Goal: Use online tool/utility: Use online tool/utility

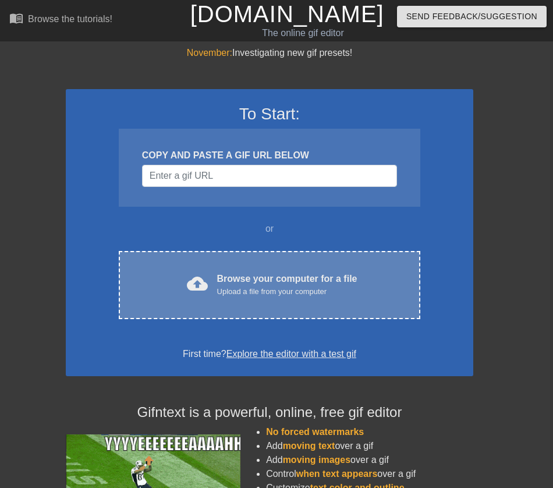
click at [257, 309] on div "cloud_upload Browse your computer for a file Upload a file from your computer C…" at bounding box center [269, 285] width 301 height 68
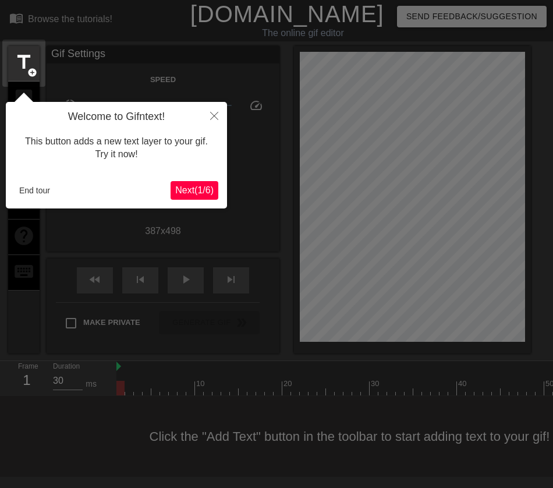
scroll to position [8, 0]
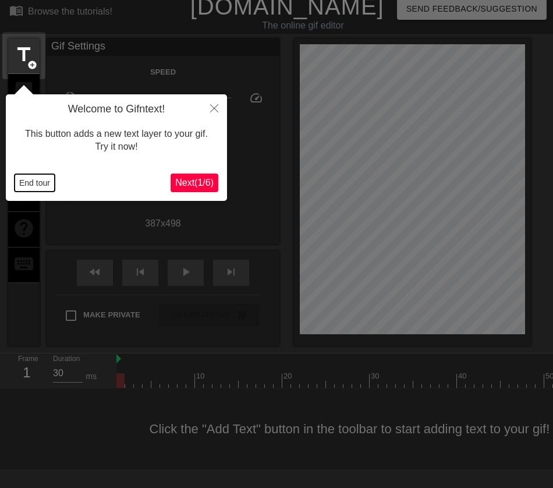
click at [34, 176] on button "End tour" at bounding box center [35, 182] width 40 height 17
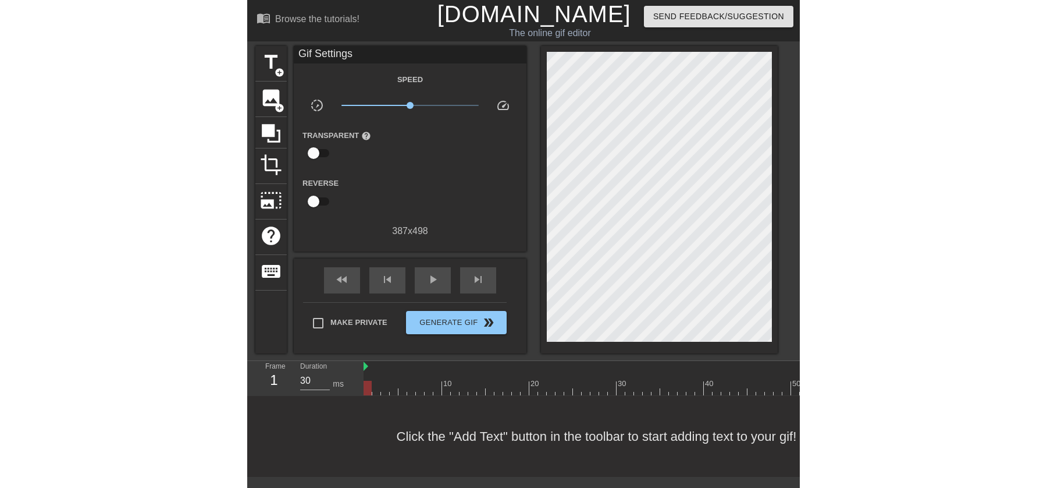
scroll to position [0, 0]
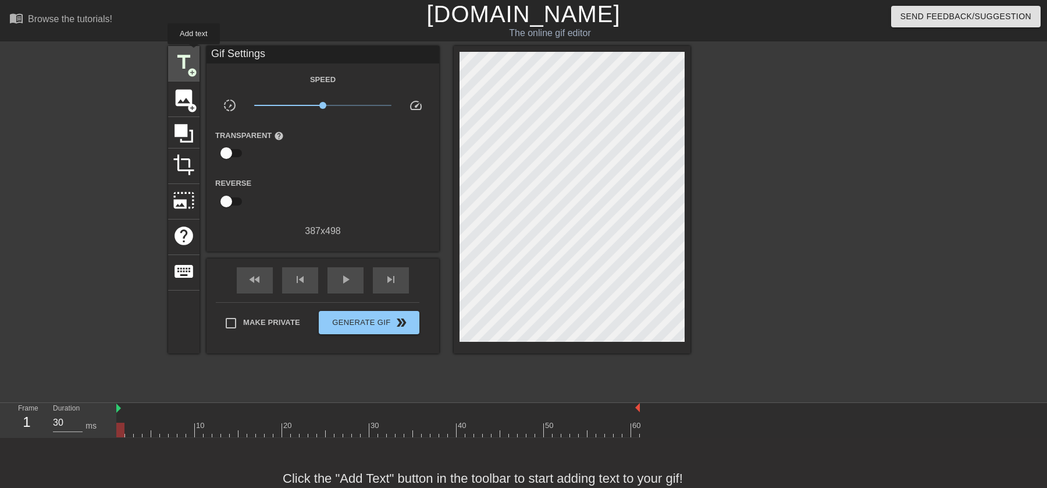
click at [190, 58] on span "title" at bounding box center [184, 62] width 22 height 22
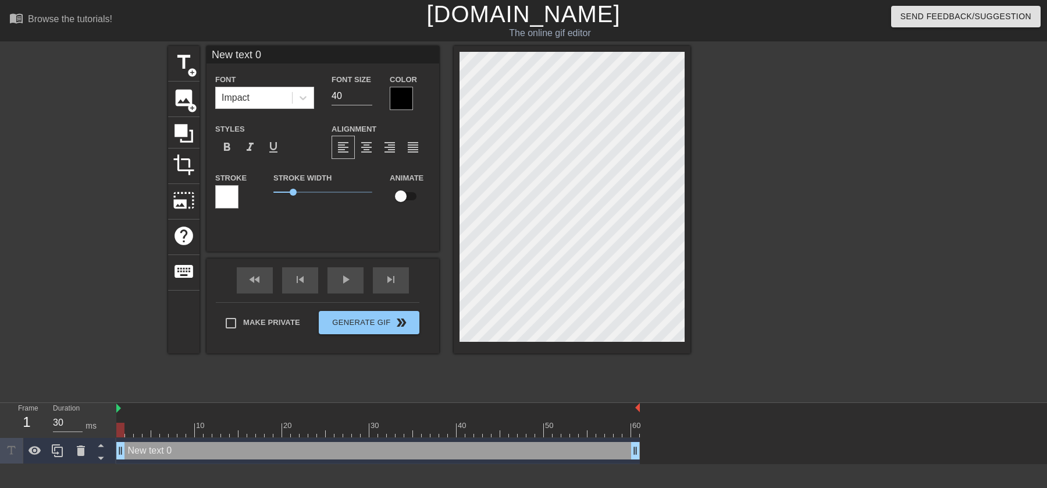
scroll to position [0, 2]
type input "P"
type textarea "P"
type input "Pe"
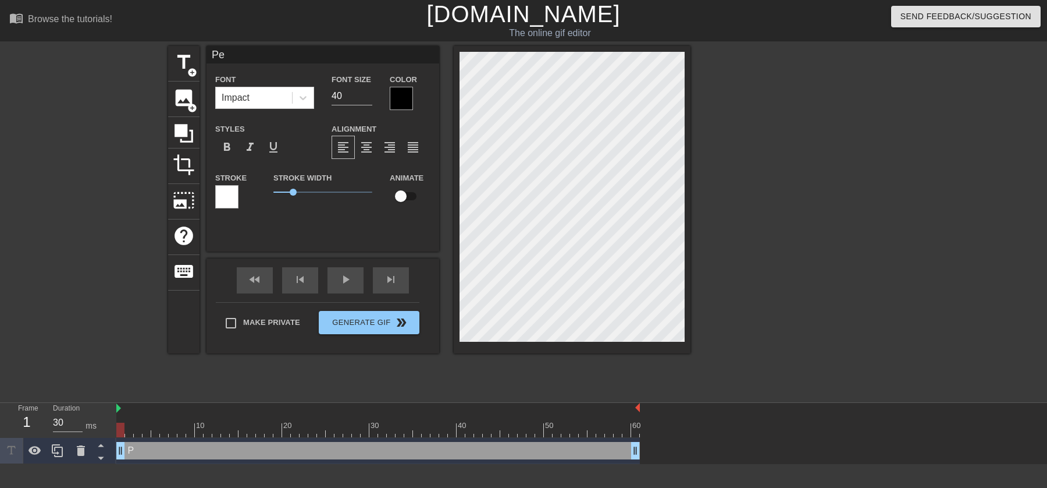
type textarea "Pe"
type input "Pen"
type textarea "Pen"
type input "Peng"
type textarea "Peng"
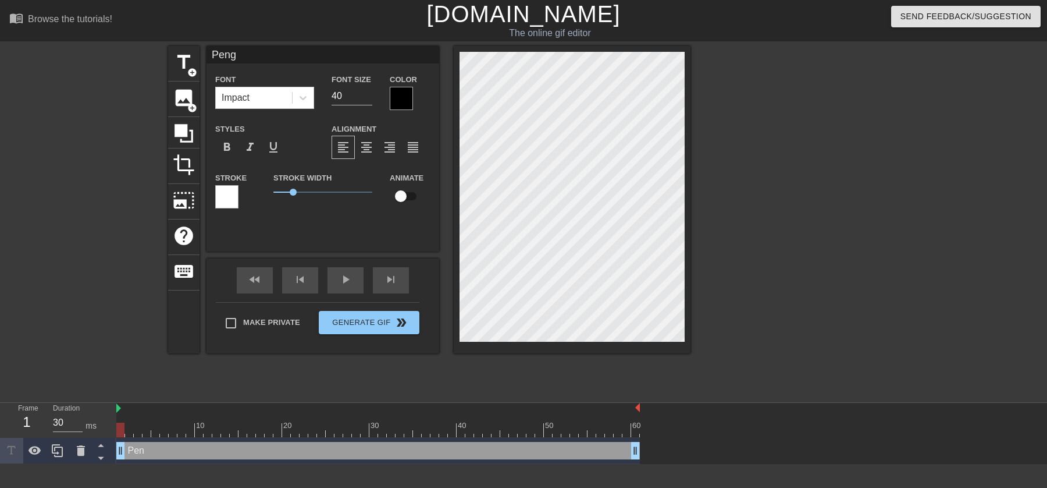
type input "Pengu"
type textarea "Pengu"
type input "Pengui"
type textarea "Pengui"
type input "Penguin"
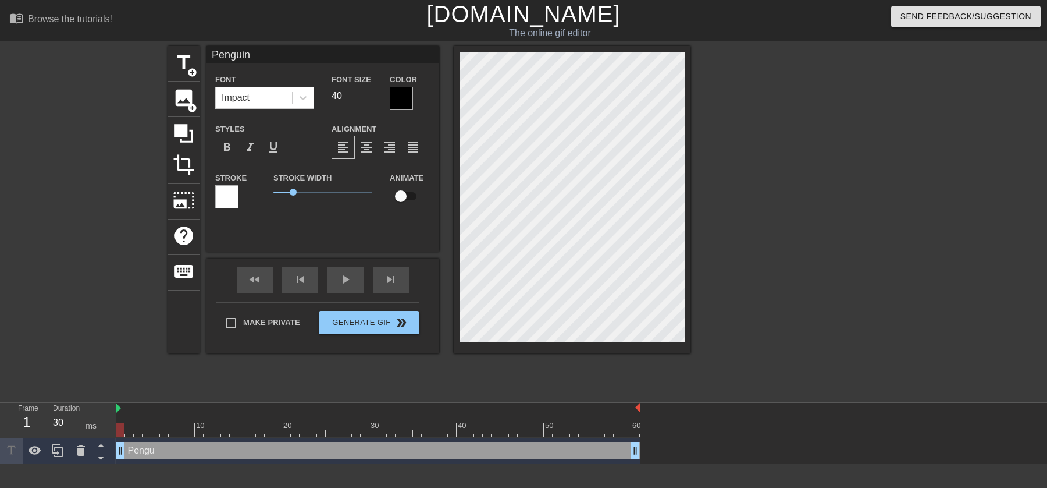
scroll to position [0, 1]
type textarea "Penguin"
click at [370, 148] on span "format_align_center" at bounding box center [367, 147] width 14 height 14
drag, startPoint x: 299, startPoint y: 193, endPoint x: 343, endPoint y: 194, distance: 44.2
click at [343, 194] on span "3.55" at bounding box center [322, 192] width 99 height 14
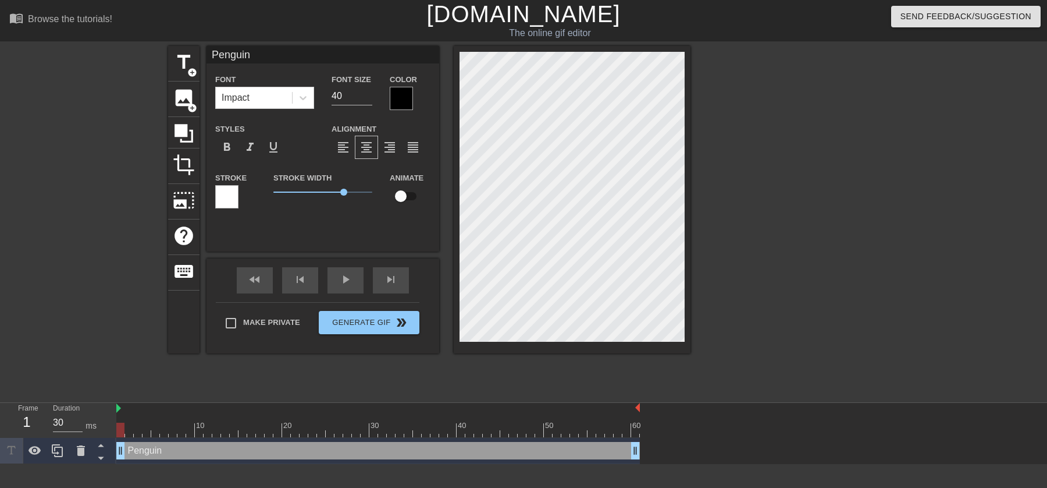
click at [223, 201] on div at bounding box center [226, 196] width 23 height 23
click at [275, 104] on div "Impact" at bounding box center [254, 97] width 76 height 21
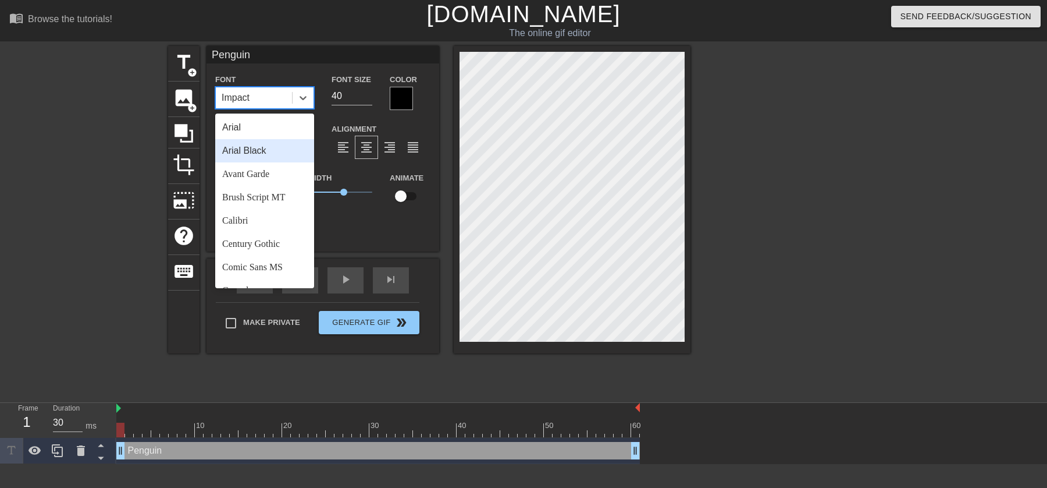
click at [245, 159] on div "Arial Black" at bounding box center [264, 150] width 99 height 23
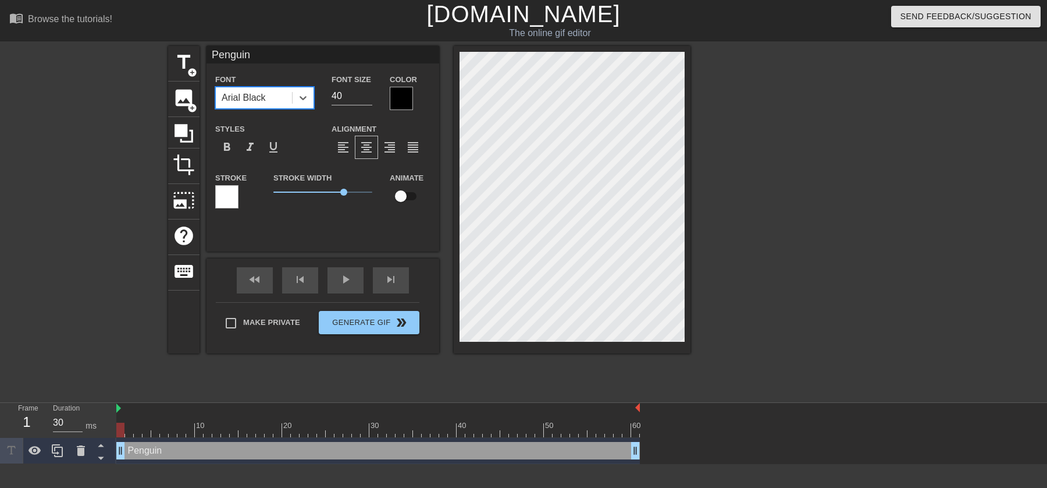
click at [280, 95] on div "Arial Black" at bounding box center [254, 97] width 76 height 21
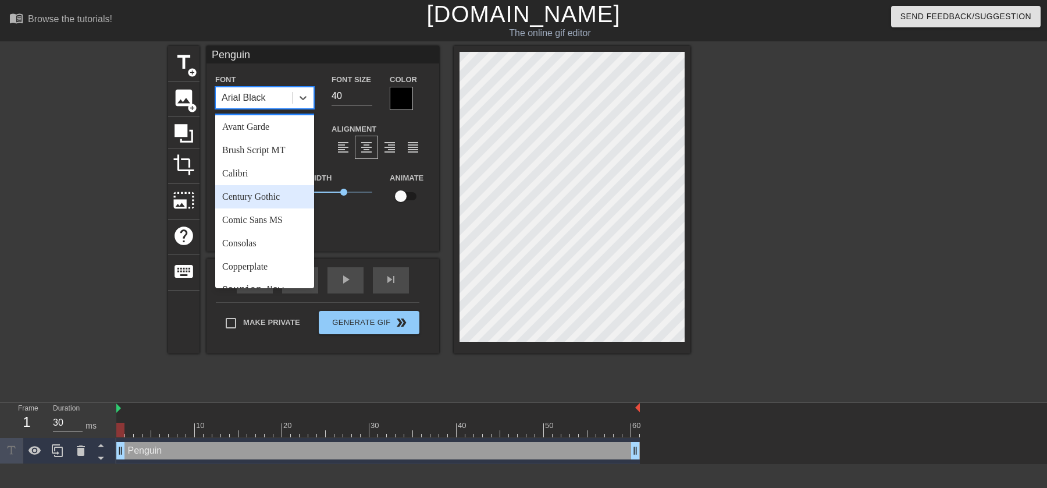
scroll to position [48, 0]
click at [268, 221] on div "Comic Sans MS" at bounding box center [264, 219] width 99 height 23
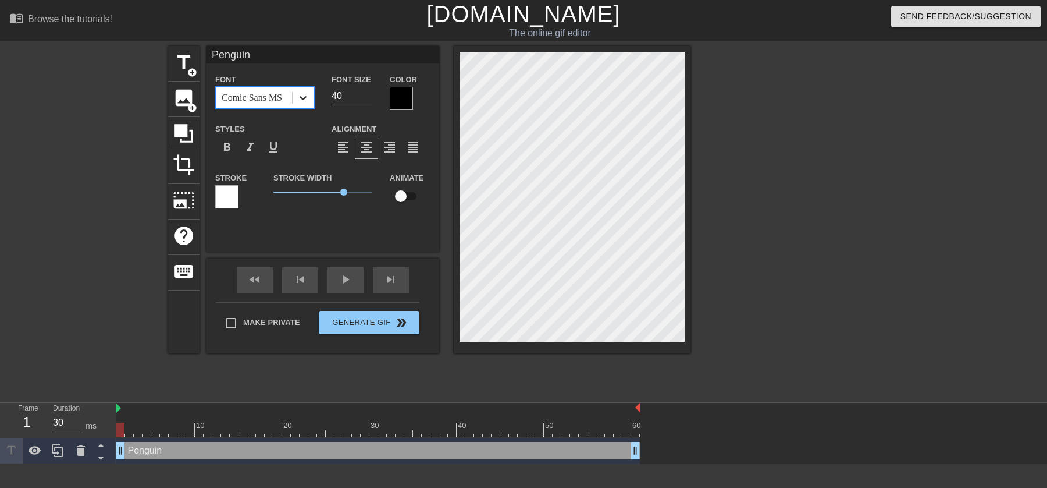
click at [303, 102] on icon at bounding box center [303, 98] width 12 height 12
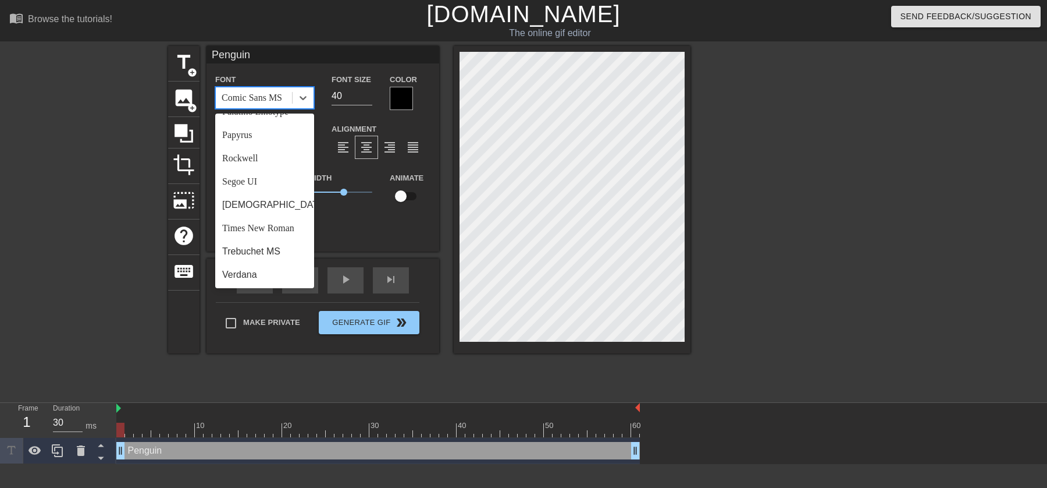
scroll to position [0, 0]
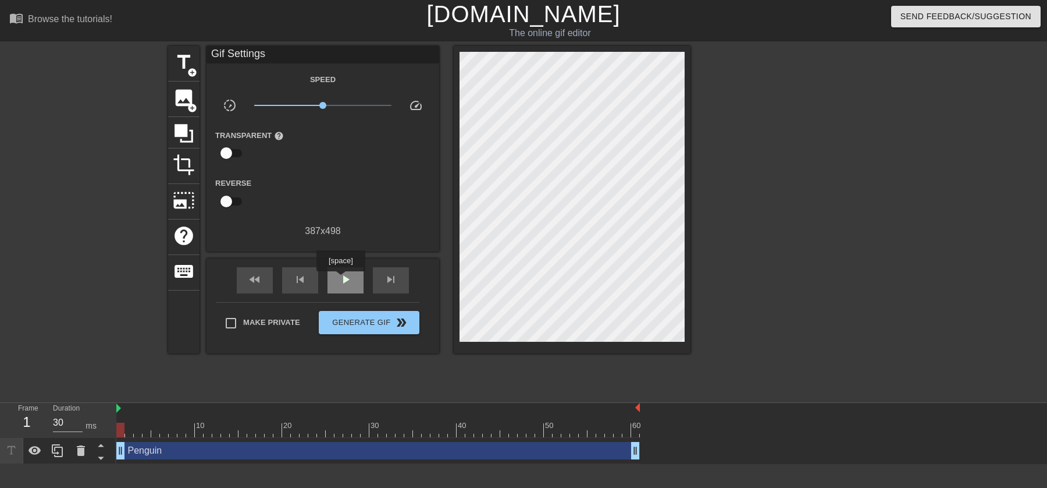
click at [342, 279] on span "play_arrow" at bounding box center [346, 279] width 14 height 14
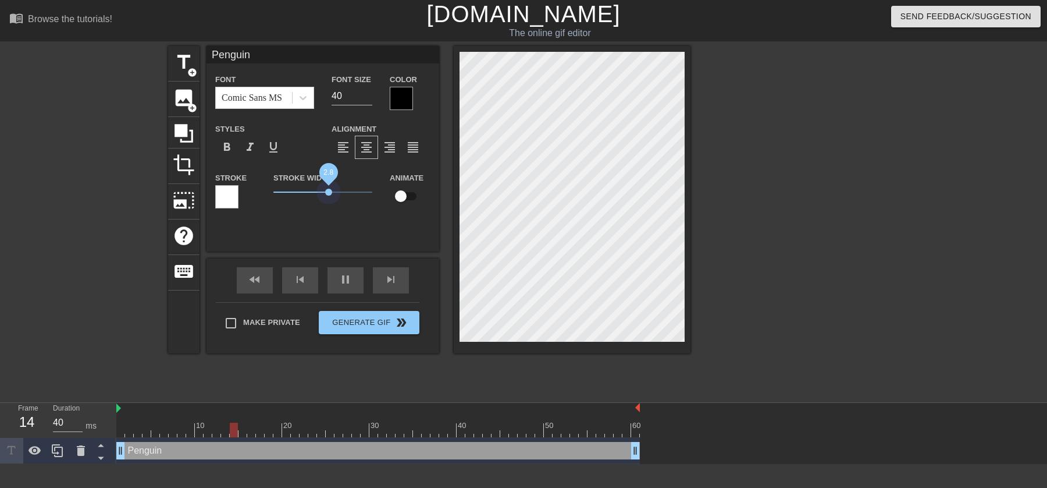
drag, startPoint x: 339, startPoint y: 193, endPoint x: 329, endPoint y: 197, distance: 10.7
click at [329, 197] on span "2.8" at bounding box center [322, 192] width 99 height 14
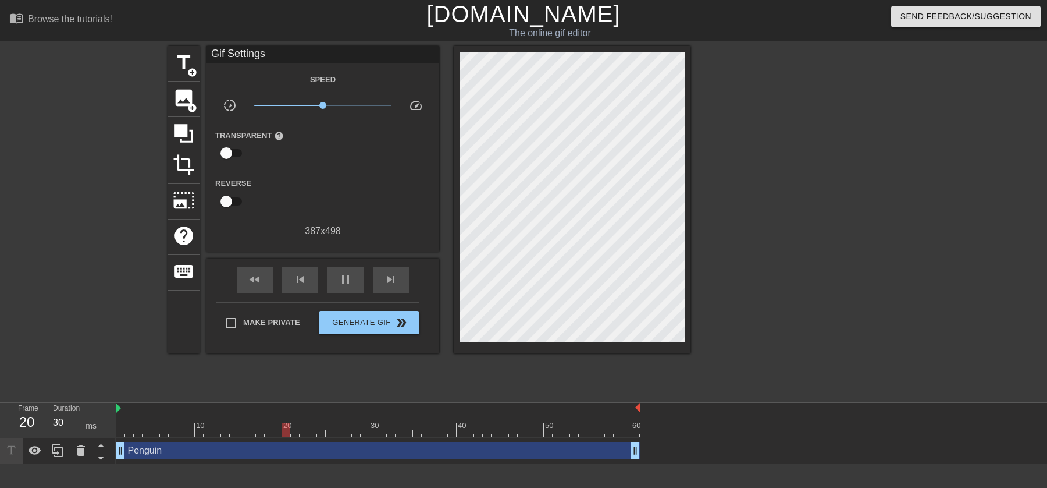
click at [552, 270] on div at bounding box center [792, 220] width 175 height 349
click at [552, 328] on div at bounding box center [792, 220] width 175 height 349
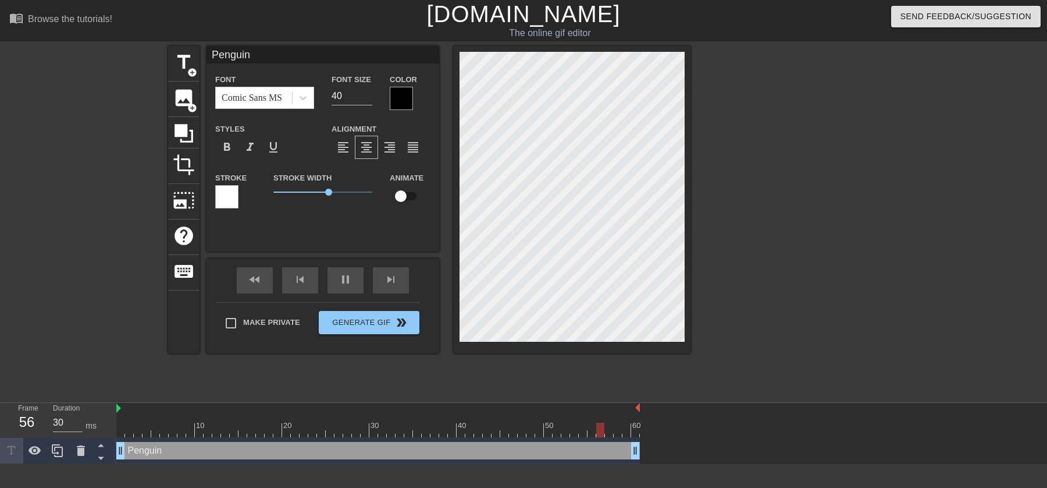
scroll to position [0, 1]
type input "30"
type input "P"
type textarea "P"
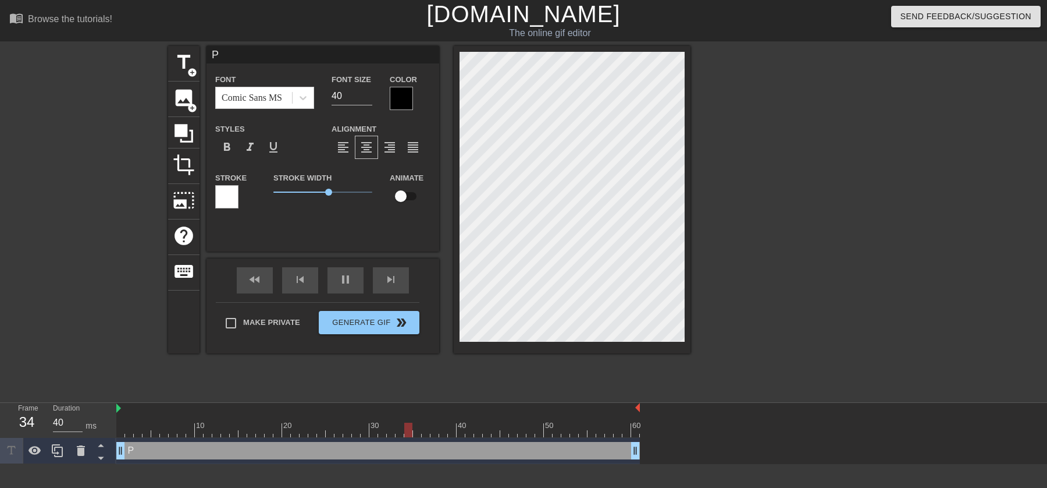
type input "30"
type input "PE"
type textarea "PE"
type input "40"
type input "PEN"
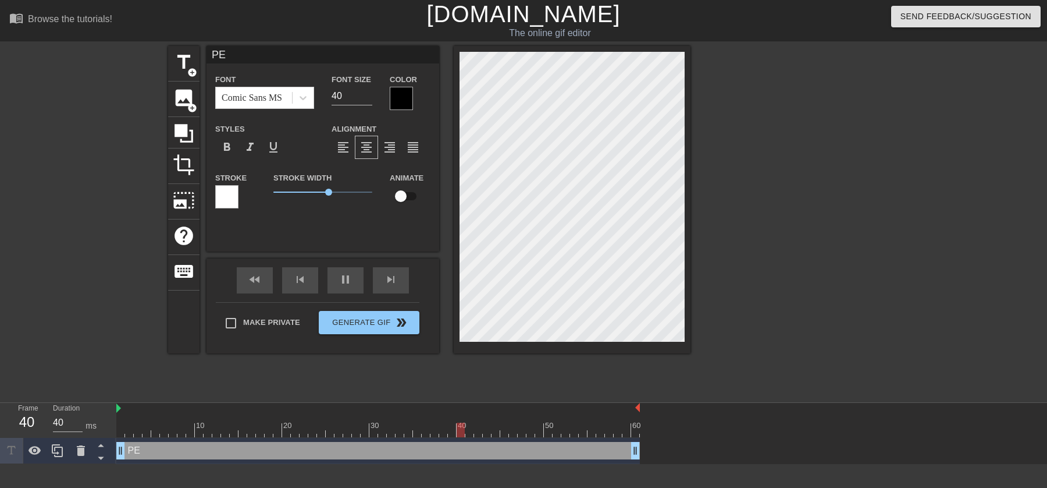
type textarea "PEN"
type input "30"
type textarea "PEN"
type input "40"
type input "PU"
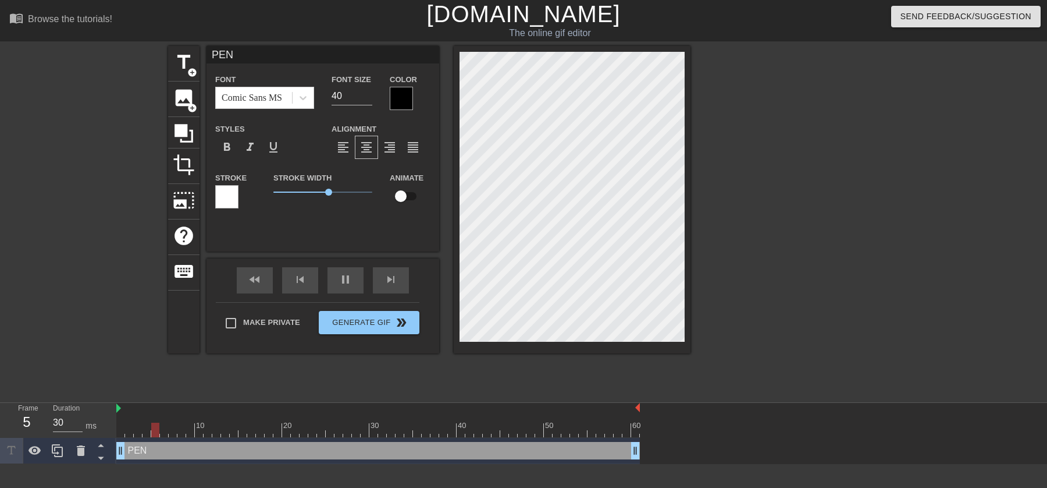
type textarea "PU"
type input "40"
type input "PUI"
type textarea "PUI"
type input "30"
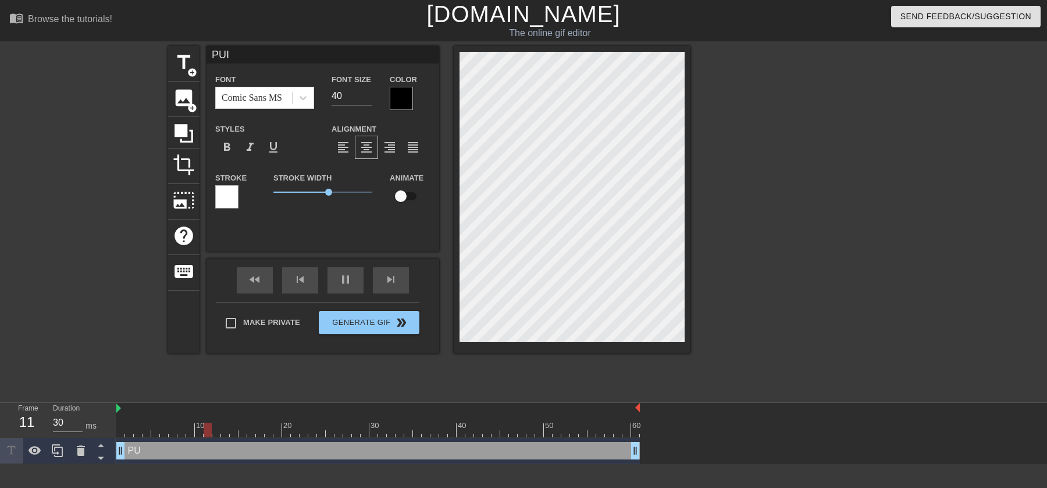
type input "PUIN"
type textarea "PUIN"
type input "30"
type input "PUI"
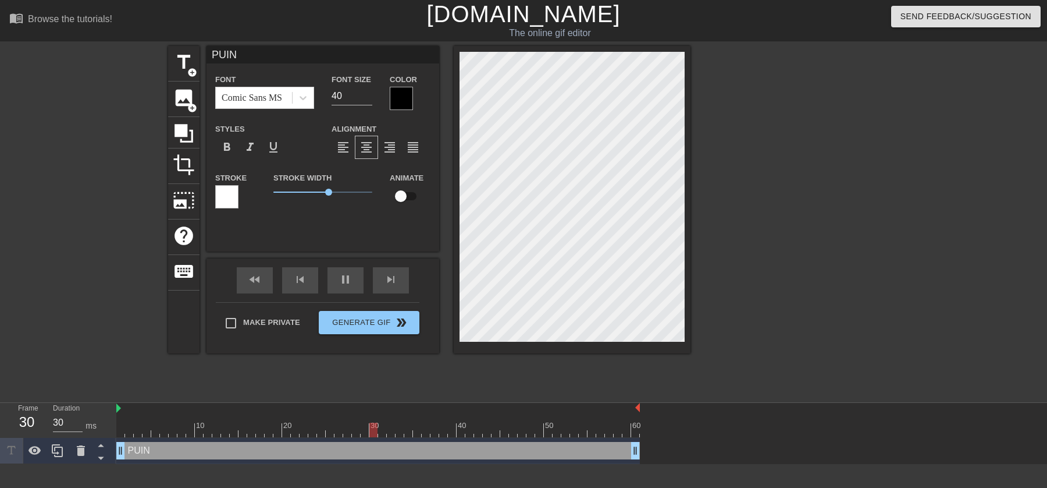
type textarea "PUI"
type input "40"
type input "PU"
type textarea "PU"
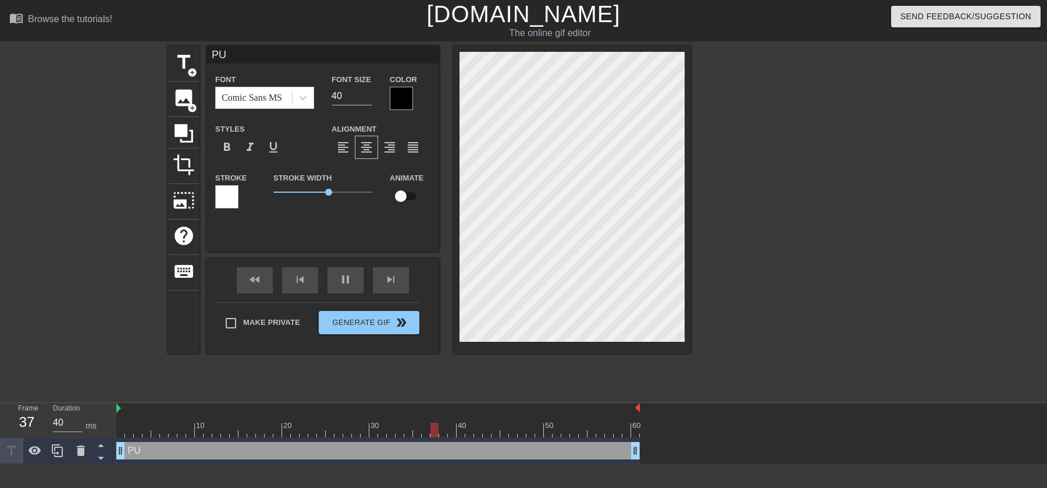
type input "30"
type input "P"
type textarea "P"
type input "30"
type input "PE"
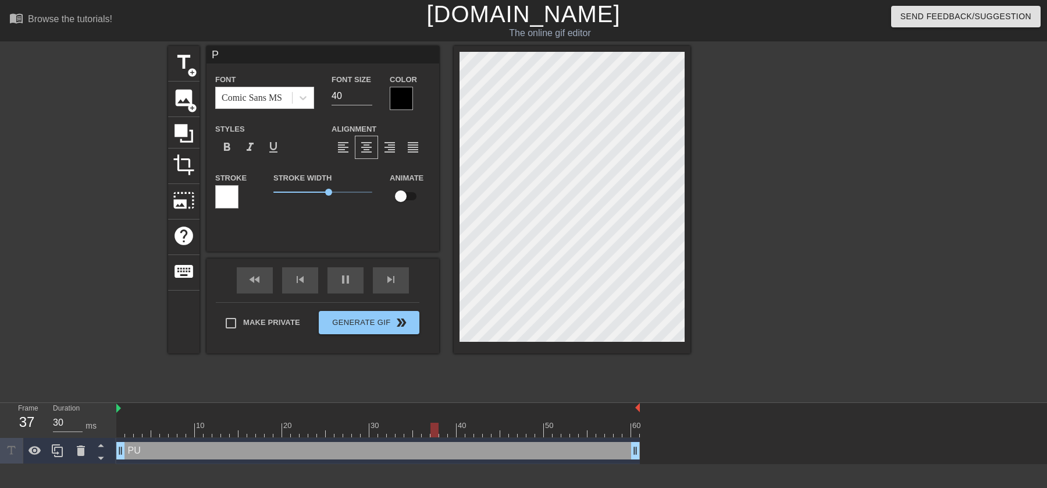
type textarea "PE"
type input "30"
type input "PEN"
type textarea "PEN"
type input "40"
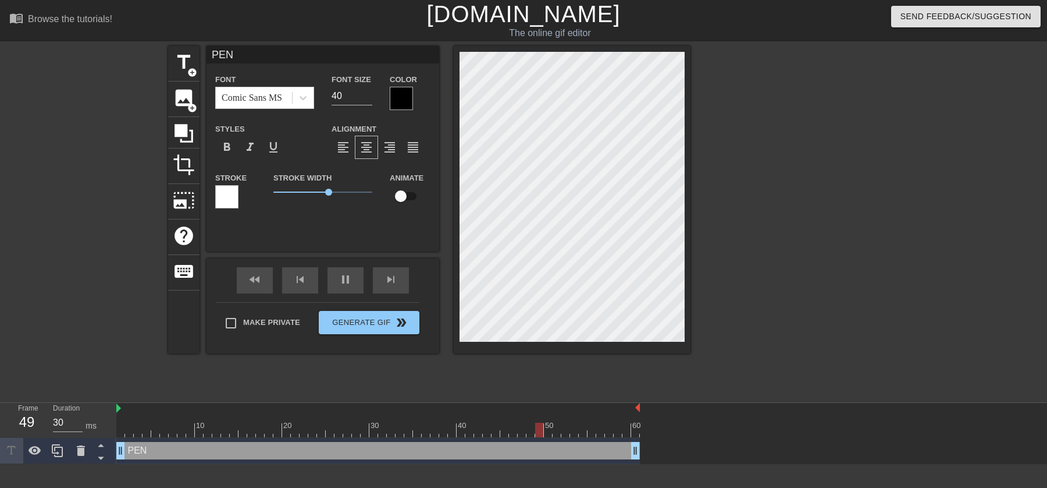
type input "PENG"
type textarea "PENG"
type input "40"
type input "PENGU"
type textarea "PENGU"
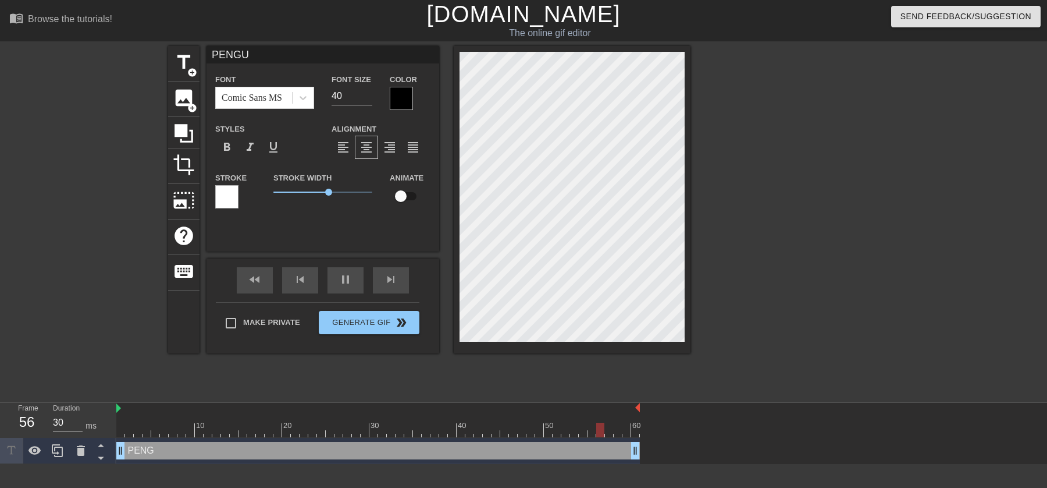
type input "40"
type input "PENGUI"
type textarea "PENGUIN"
type input "30"
type input "PENGUIN"
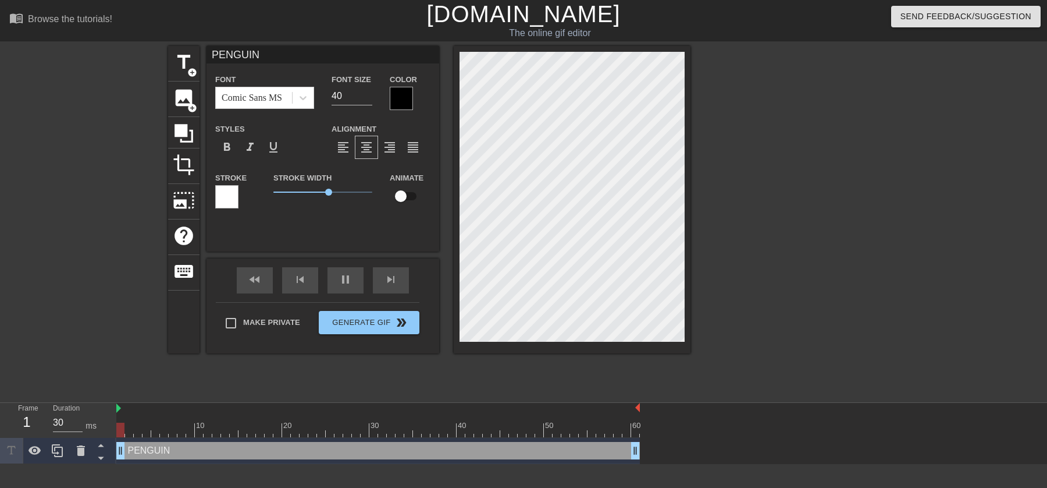
scroll to position [0, 2]
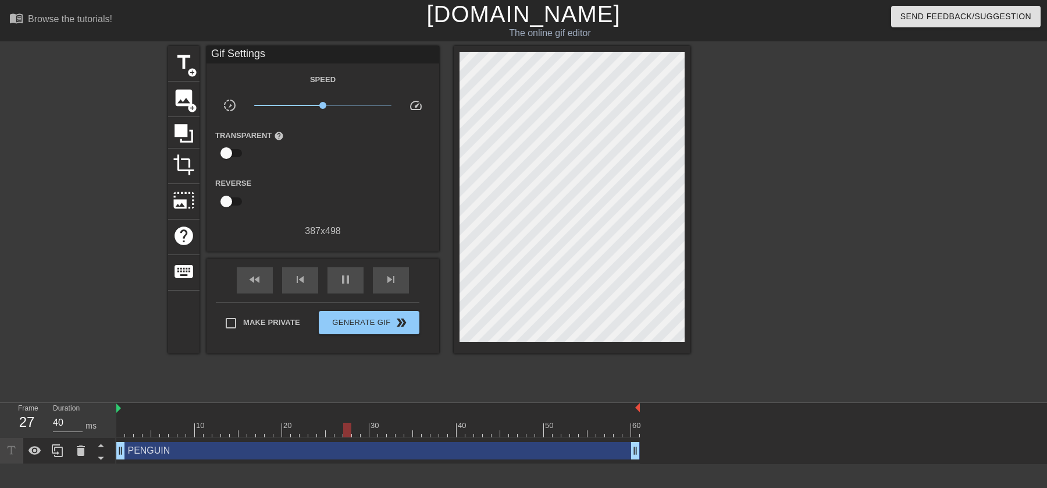
click at [552, 311] on div "title add_circle image add_circle crop photo_size_select_large help keyboard Gi…" at bounding box center [523, 220] width 1047 height 349
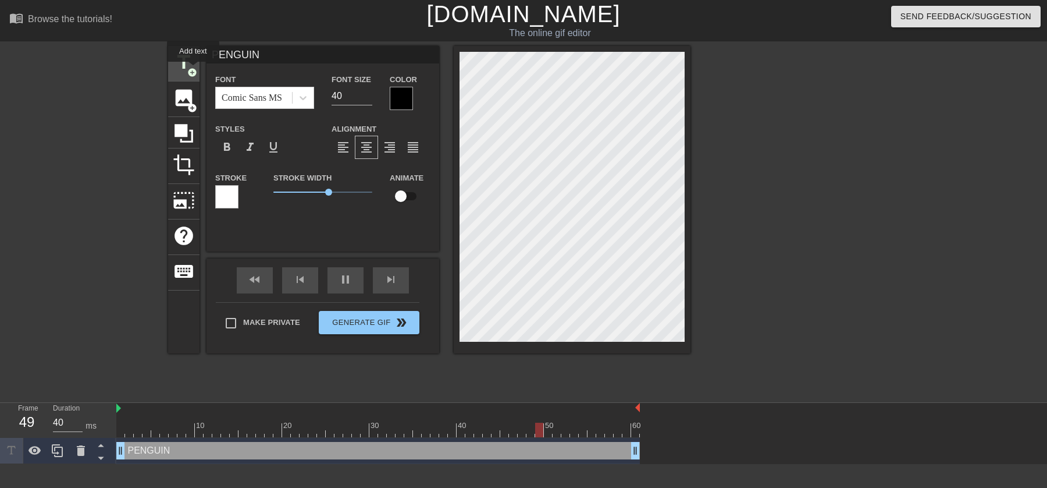
click at [194, 70] on span "add_circle" at bounding box center [192, 73] width 10 height 10
type input "30"
type input "New text 1"
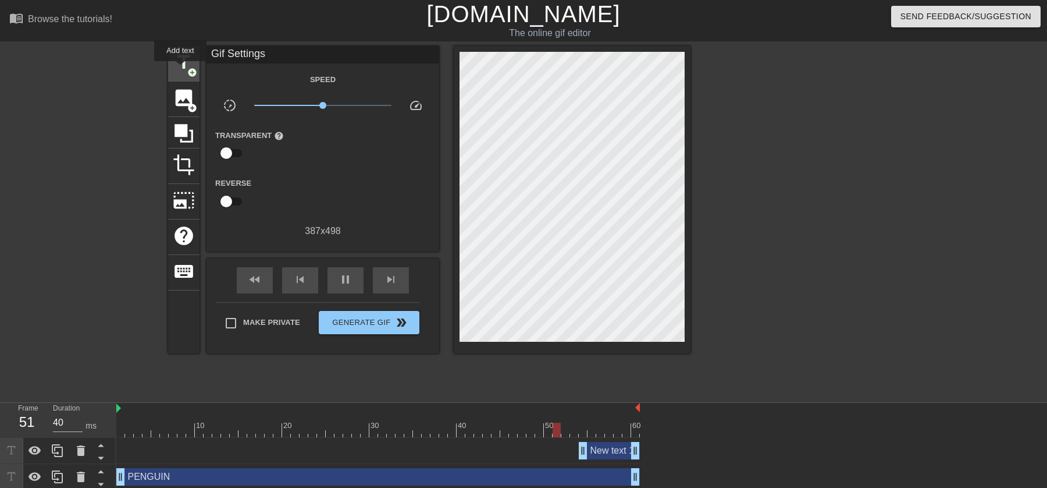
click at [181, 69] on span "title" at bounding box center [184, 62] width 22 height 22
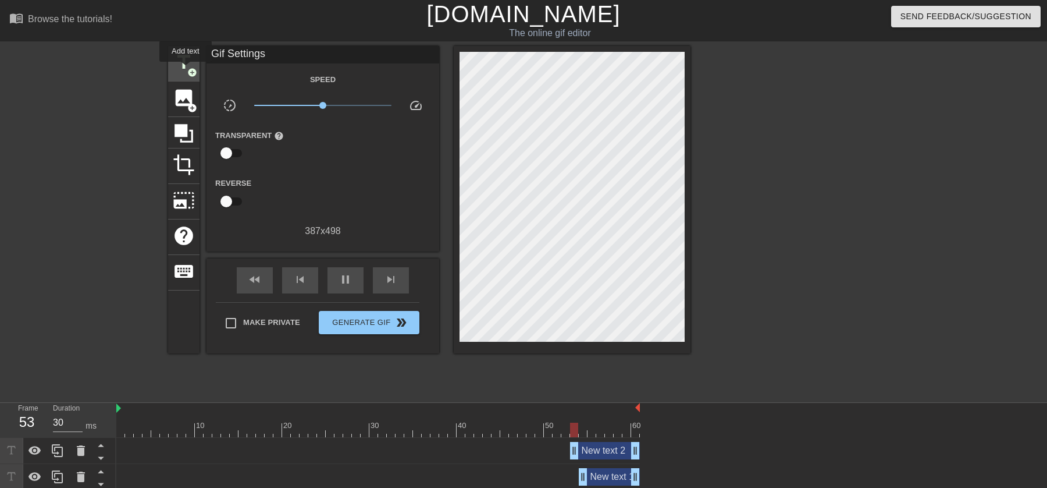
click at [186, 70] on span "title" at bounding box center [184, 62] width 22 height 22
click at [552, 446] on div "New text 2 drag_handle drag_handle" at bounding box center [605, 450] width 70 height 17
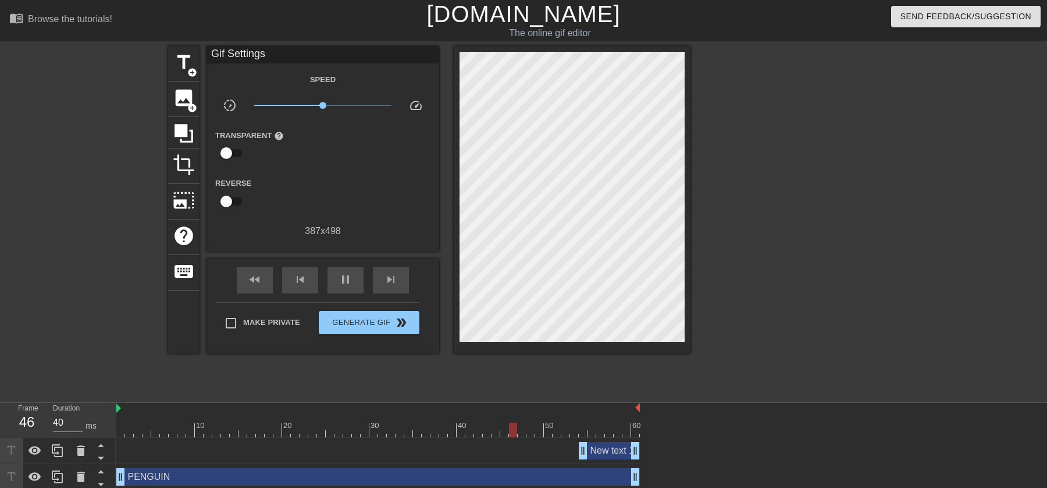
click at [552, 453] on div "New text 1 drag_handle drag_handle" at bounding box center [609, 450] width 61 height 17
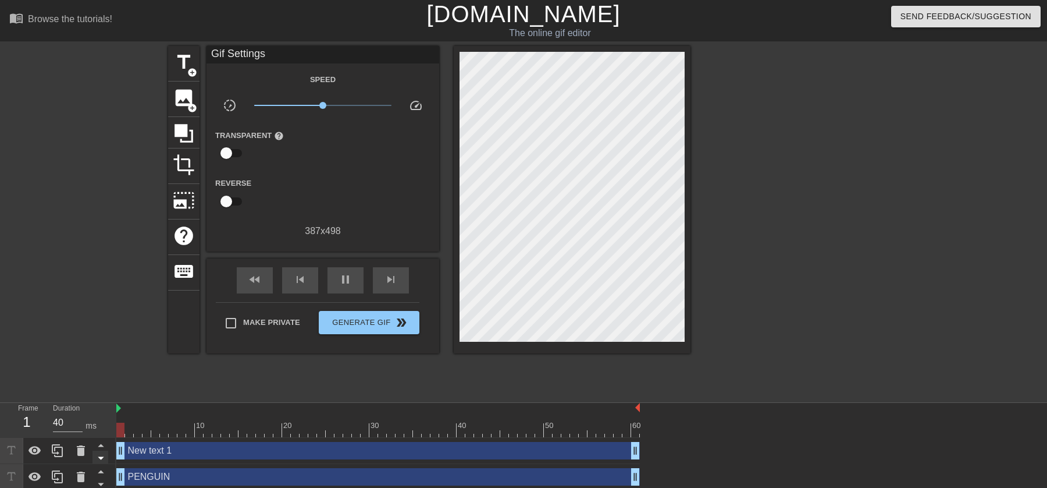
drag, startPoint x: 587, startPoint y: 450, endPoint x: 93, endPoint y: 450, distance: 494.0
click at [93, 450] on div "Frame 1 Duration 40 ms 10 20 30 40 50 60 New text 1 drag_handle drag_handle PEN…" at bounding box center [523, 446] width 1047 height 87
click at [135, 447] on div "New text 1 drag_handle drag_handle" at bounding box center [378, 450] width 524 height 17
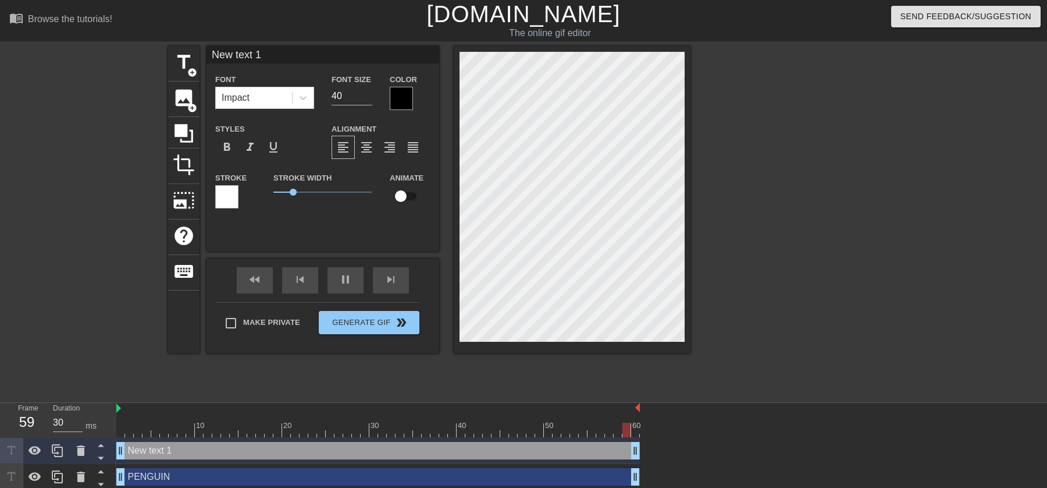
scroll to position [0, 1]
type input "40"
type input "New ext 1"
type textarea "New ext 1"
type input "30"
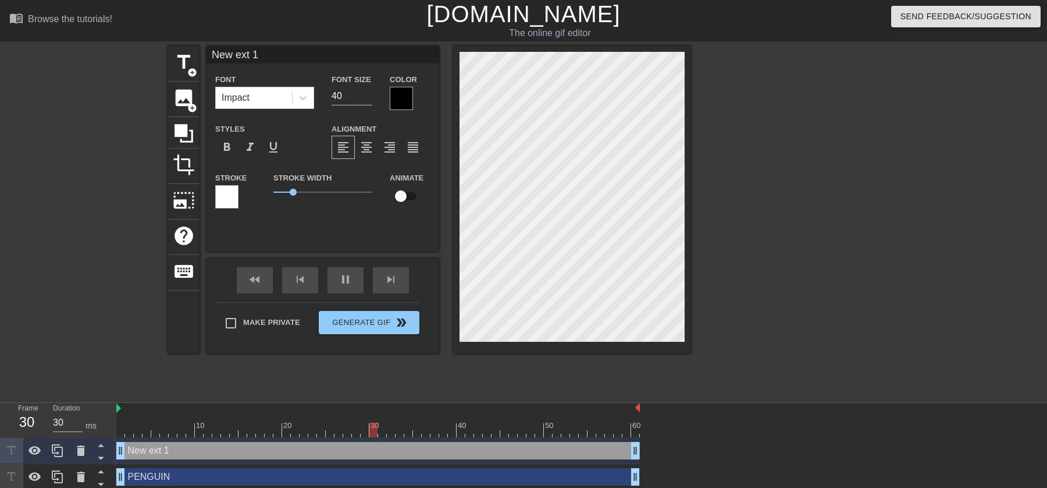
type textarea "New ext 1"
type input "30"
type input "Nw ext 1"
type textarea "Nw ext 1"
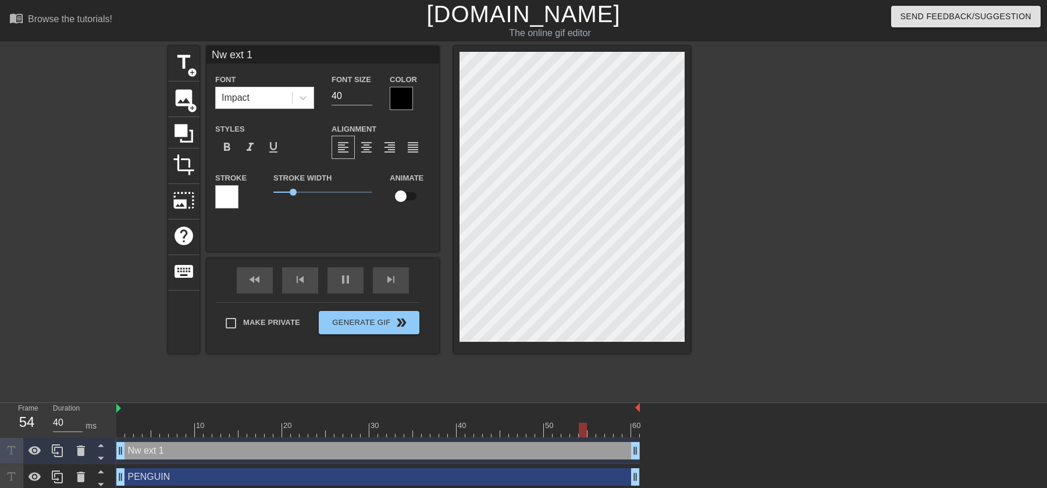
type input "30"
click at [310, 449] on div "drag_handle drag_handle" at bounding box center [378, 450] width 524 height 17
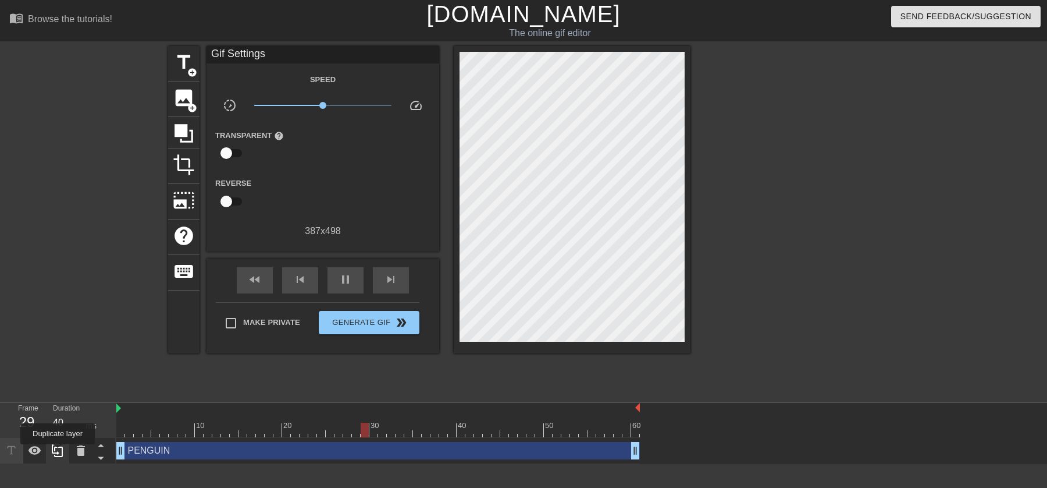
click at [59, 452] on icon at bounding box center [58, 450] width 14 height 14
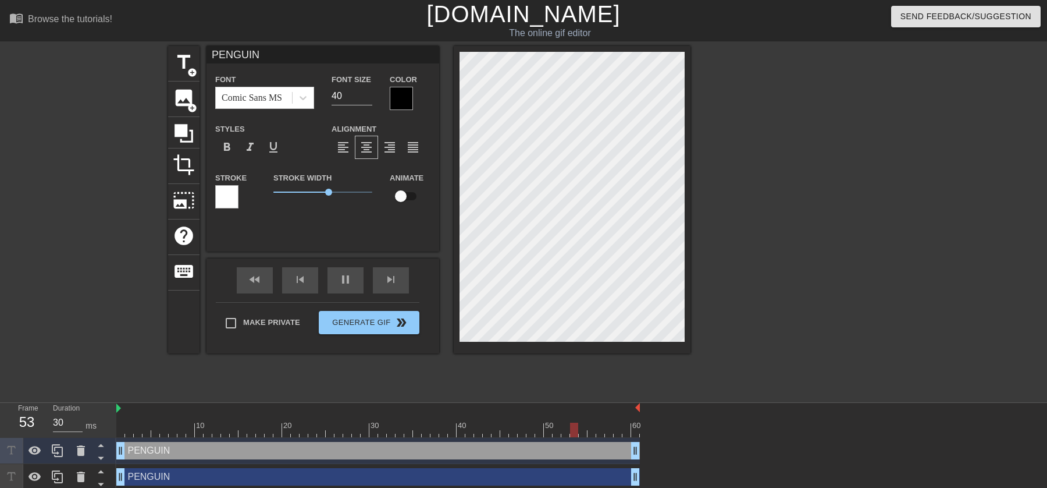
click at [272, 453] on div "PENGUIN drag_handle drag_handle" at bounding box center [378, 450] width 524 height 17
type input "40"
type input "I"
type textarea "I"
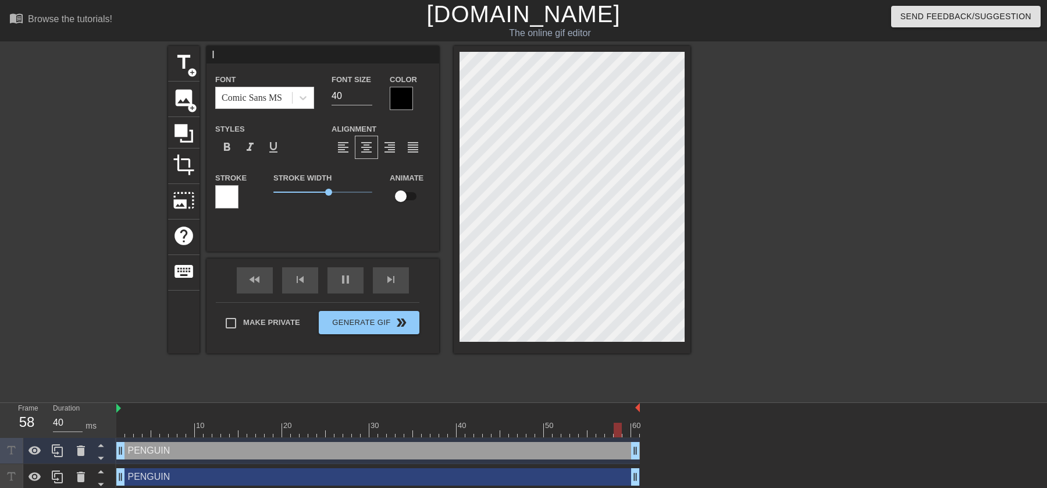
scroll to position [0, 0]
type input "40"
type input "30"
type input "I"
type textarea "I"
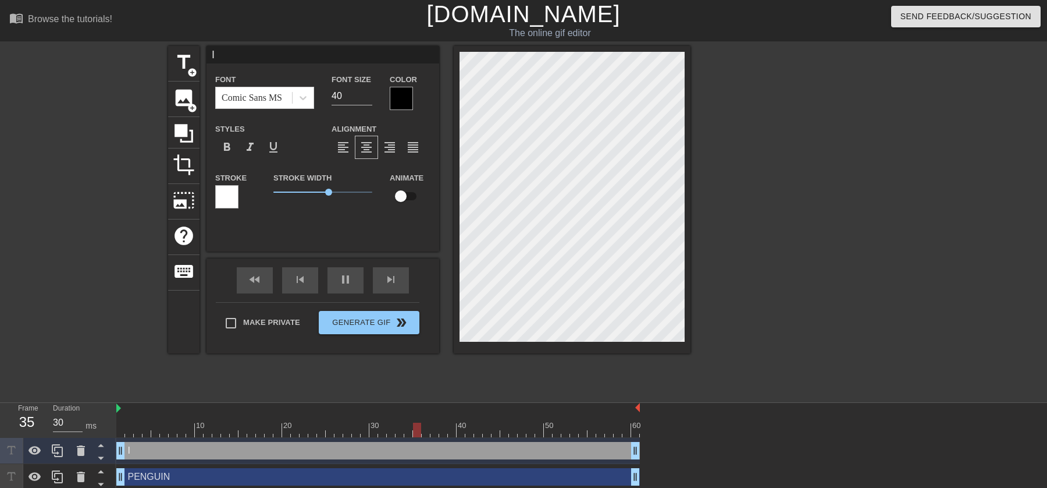
type input "40"
type input "I"
type textarea "I"
type input "30"
type input "I a"
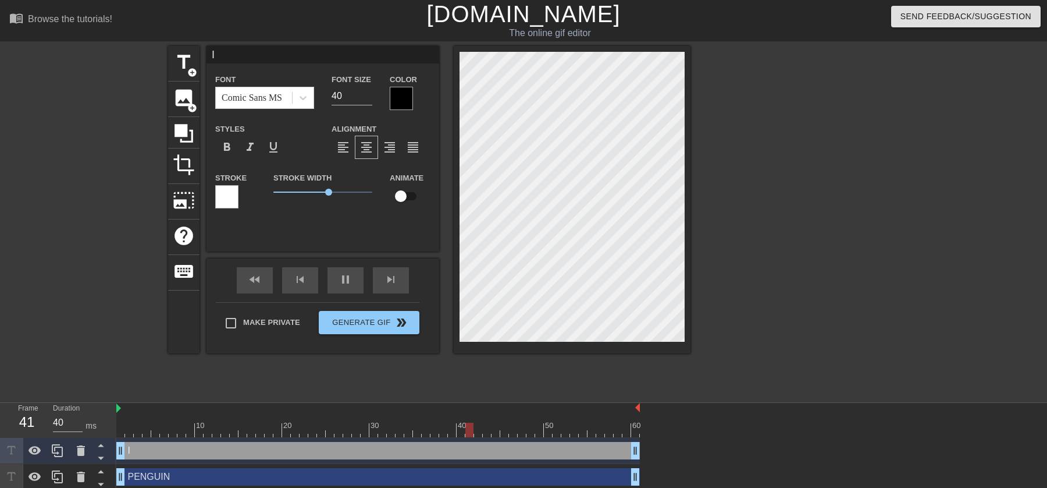
type textarea "I a"
type input "30"
type input "I am"
type textarea "I am"
type input "40"
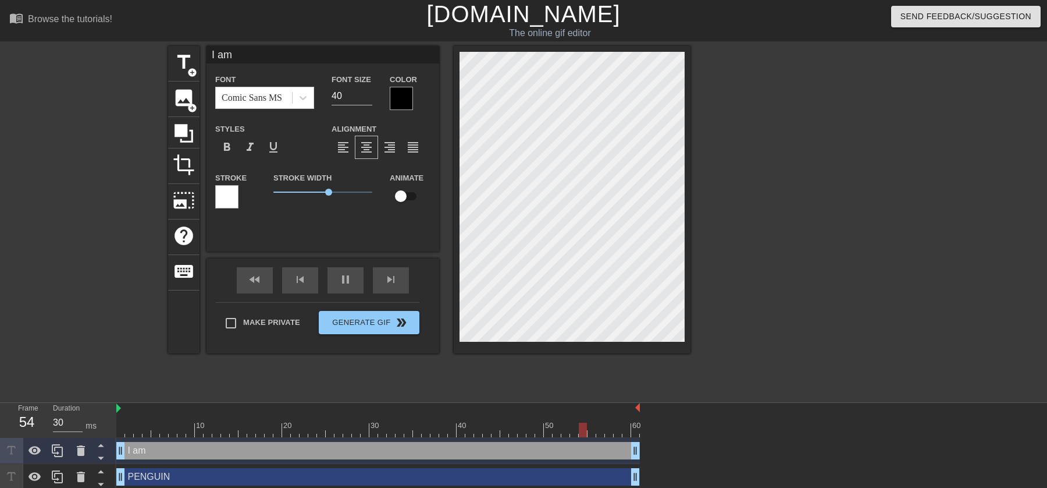
type input "I am"
type textarea "I am"
type input "30"
type input "I am"
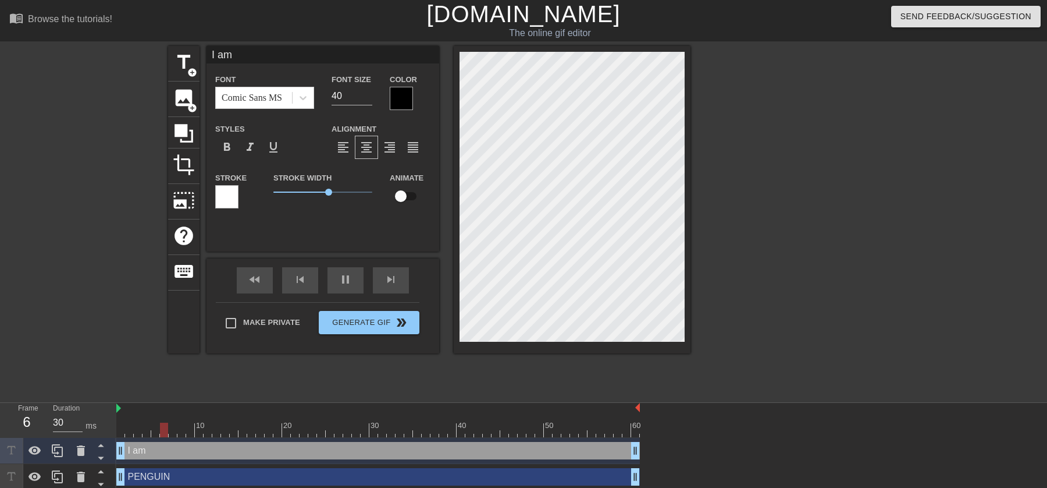
type textarea "I am"
type input "40"
type input "I a"
type textarea "I a"
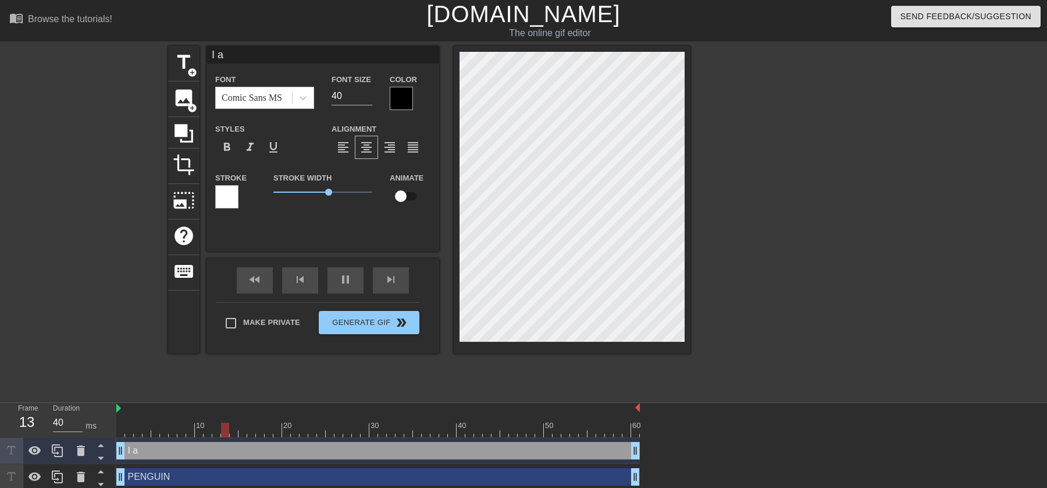
type input "30"
type input "I"
type textarea "I"
type input "40"
type textarea "I A"
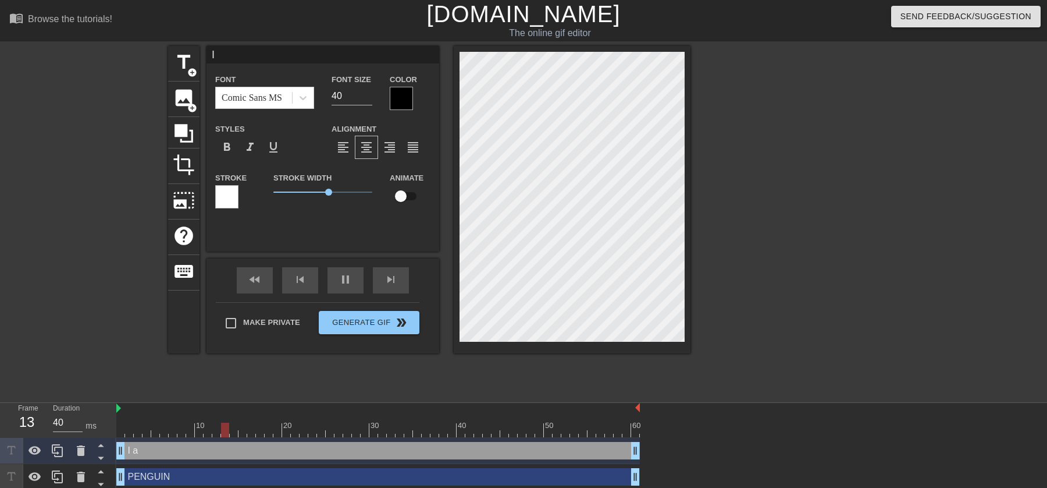
type input "30"
type input "I A"
type input "40"
type input "I AM"
type textarea "I AM"
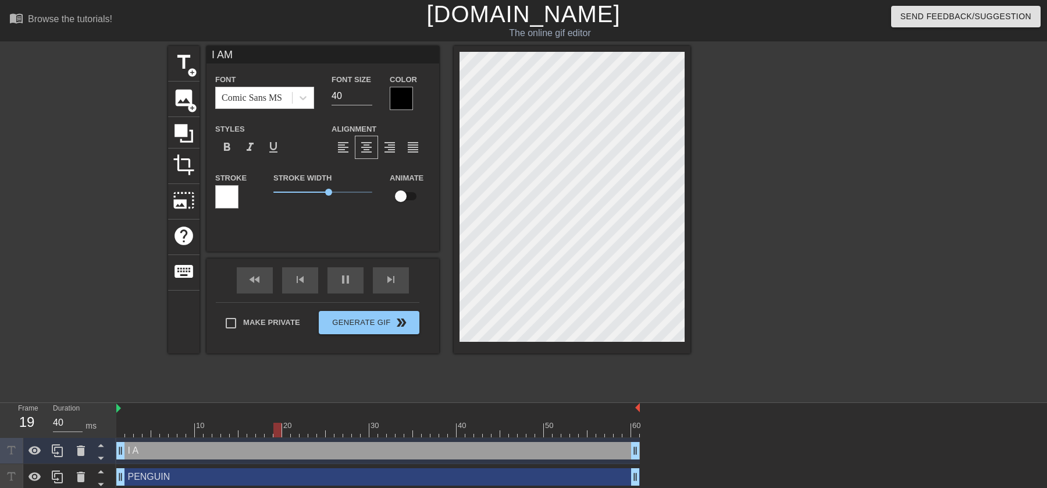
type input "30"
type input "I AM"
type textarea "I AM"
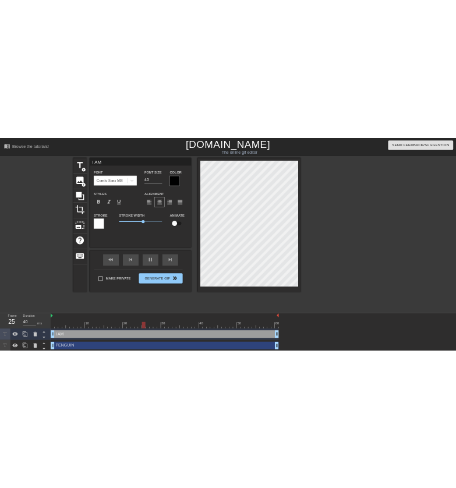
scroll to position [0, 1]
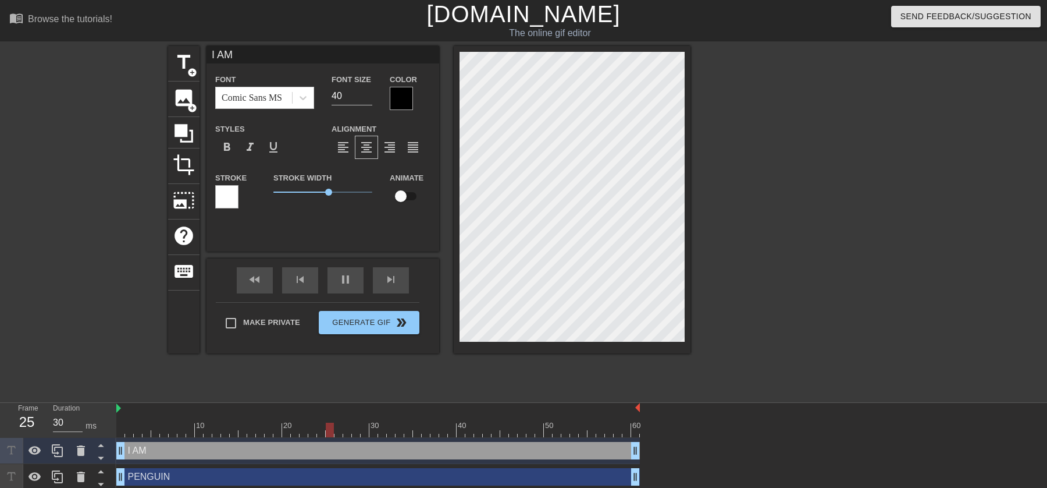
type input "40"
type input "I AM A"
type textarea "I AM A"
type input "40"
type textarea "I AM A"
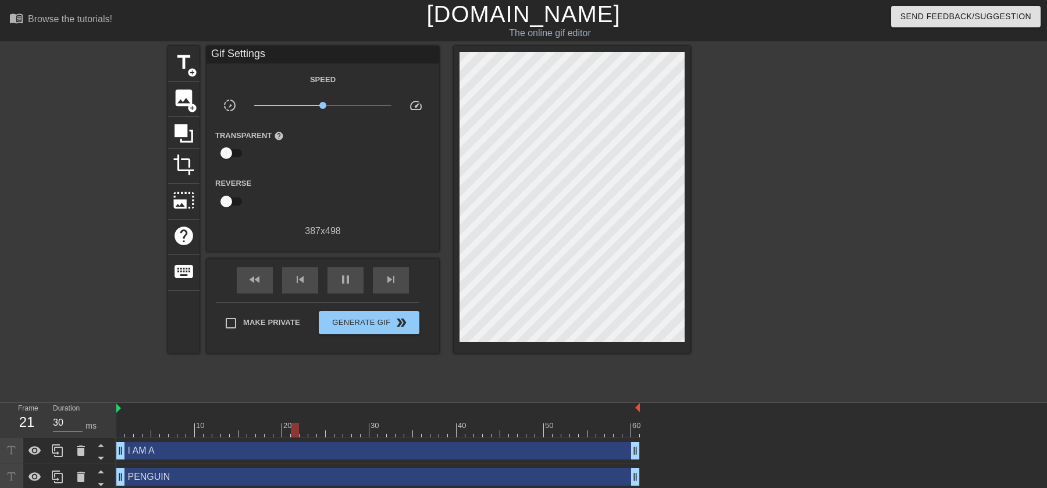
click at [552, 282] on div at bounding box center [792, 220] width 175 height 349
click at [552, 202] on div at bounding box center [792, 220] width 175 height 349
type input "30"
click at [379, 328] on span "Generate Gif double_arrow" at bounding box center [369, 322] width 91 height 14
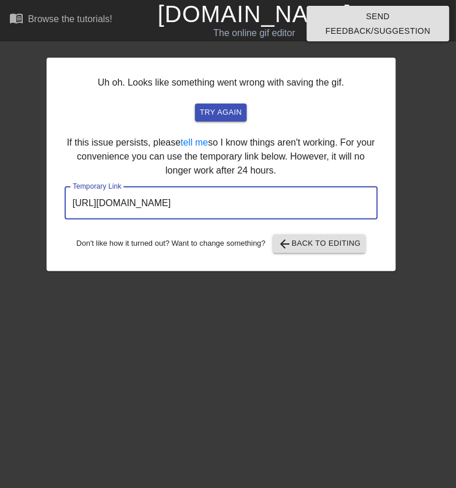
click at [247, 194] on input "[URL][DOMAIN_NAME]" at bounding box center [221, 203] width 313 height 33
